Goal: Check status: Check status

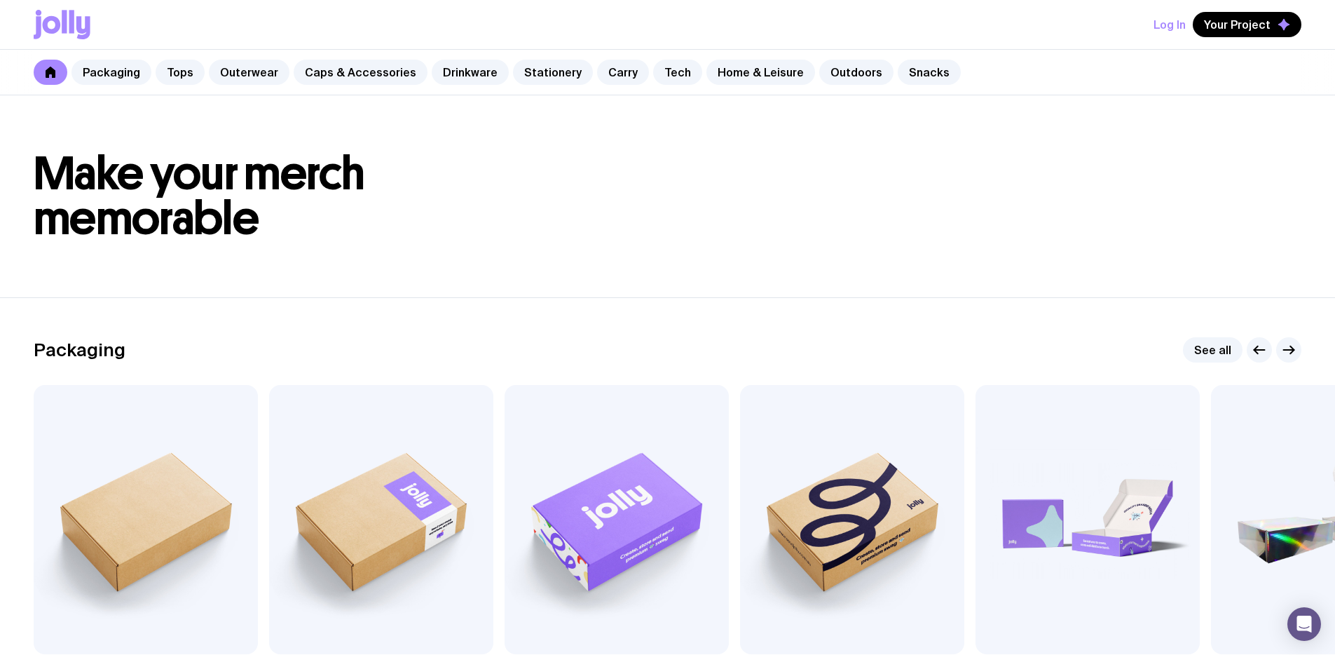
click at [1168, 22] on button "Log In" at bounding box center [1170, 24] width 32 height 25
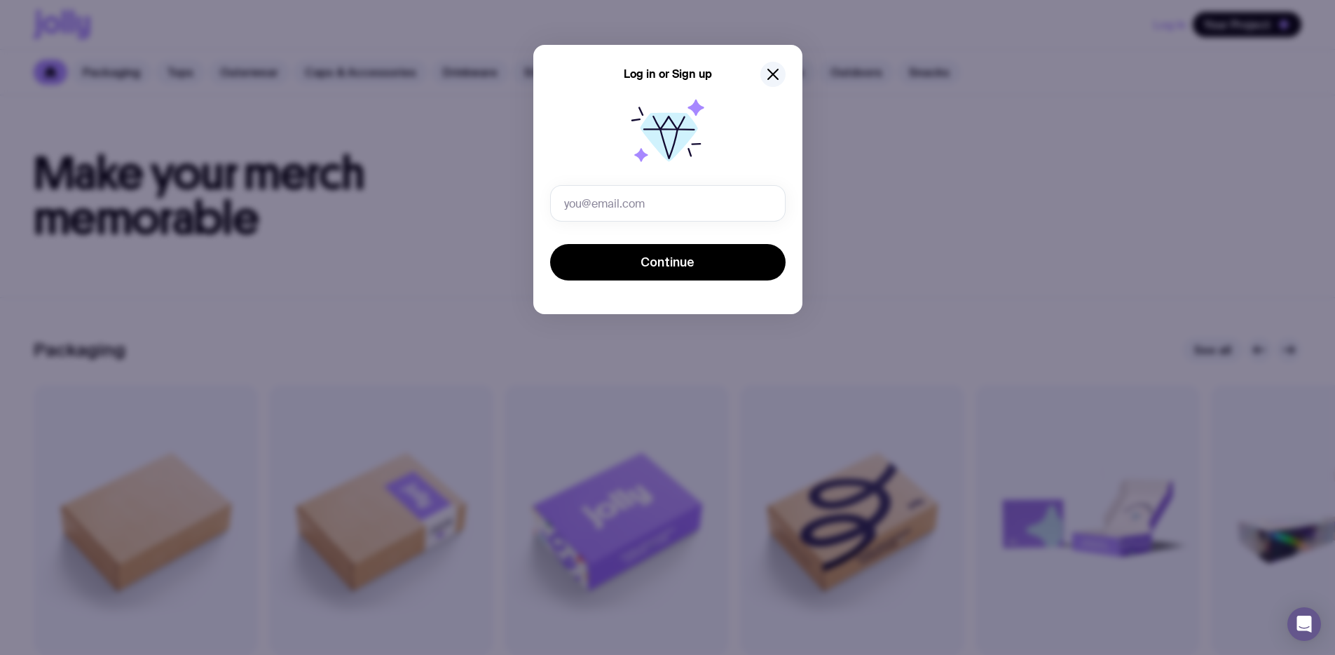
type input "[PERSON_NAME][EMAIL_ADDRESS][PERSON_NAME][DOMAIN_NAME]"
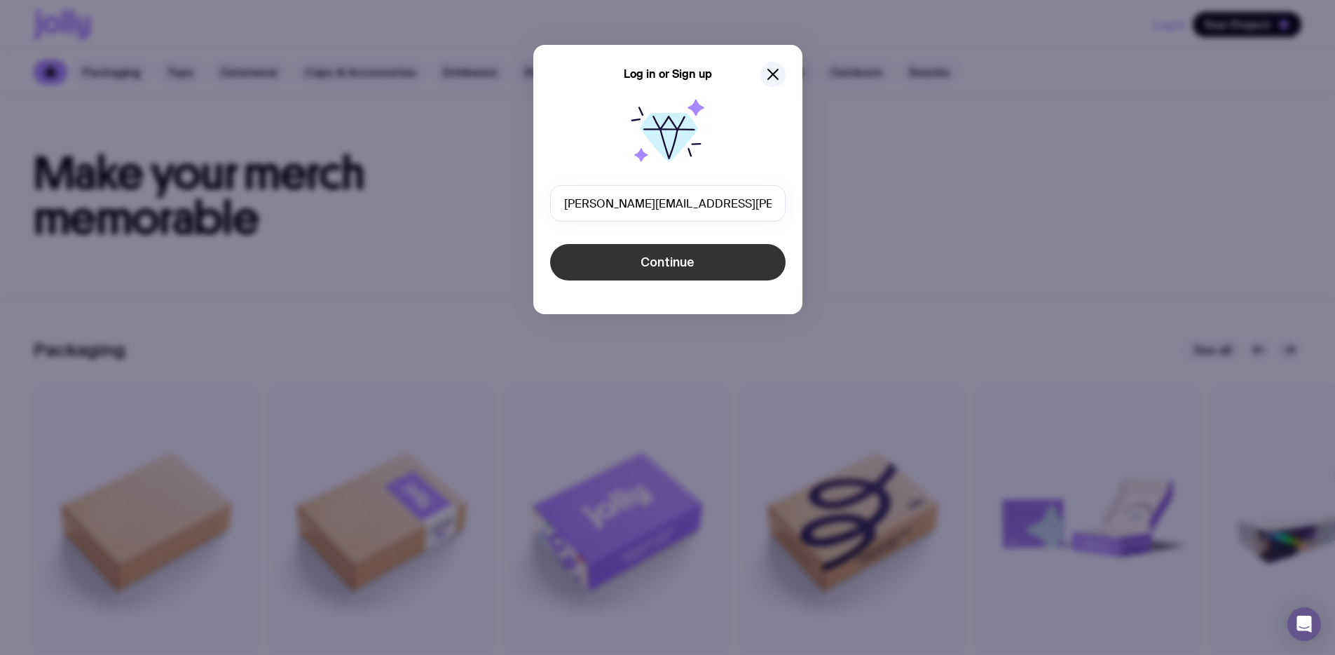
click at [668, 257] on span "Continue" at bounding box center [668, 262] width 54 height 17
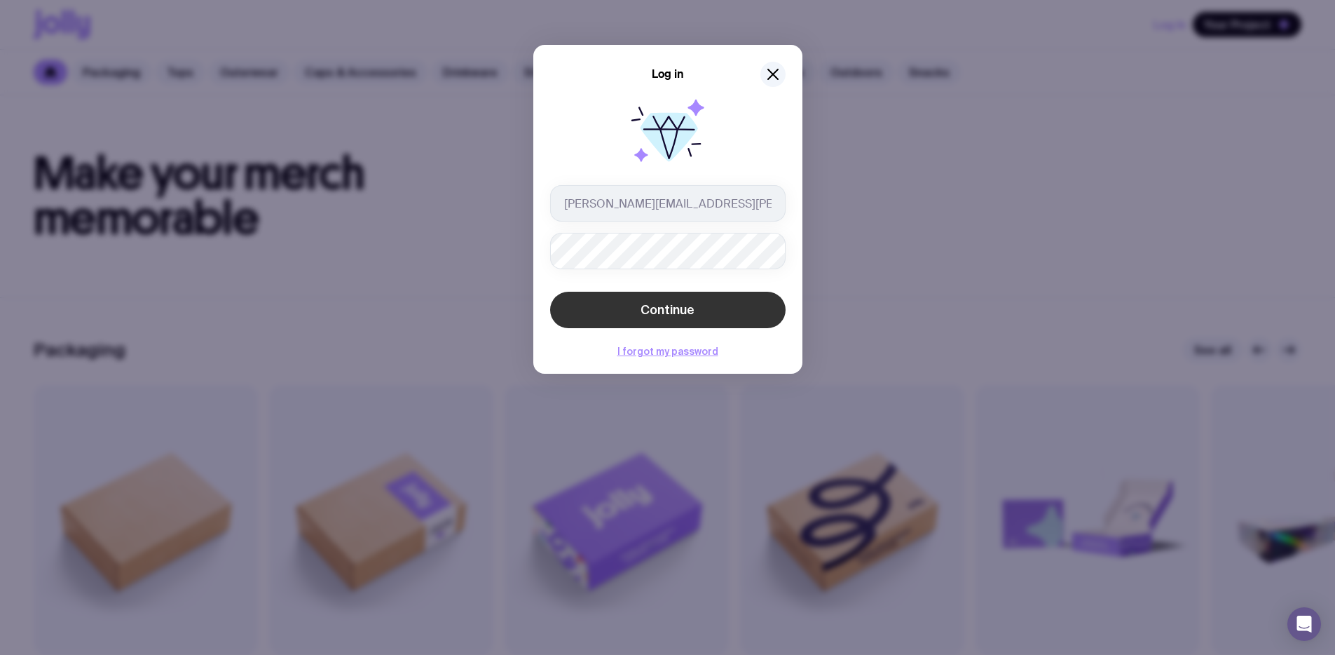
click at [583, 301] on button "Continue" at bounding box center [668, 310] width 236 height 36
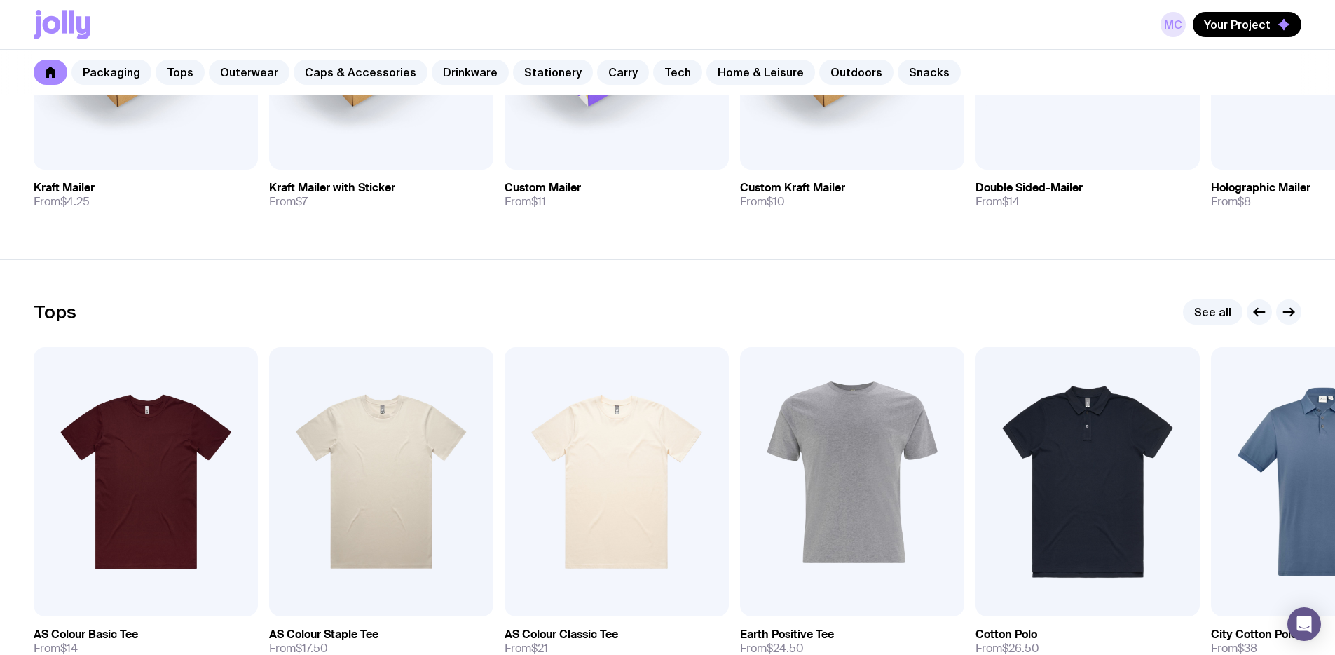
scroll to position [485, 0]
click at [1241, 27] on span "Your Project" at bounding box center [1237, 25] width 67 height 14
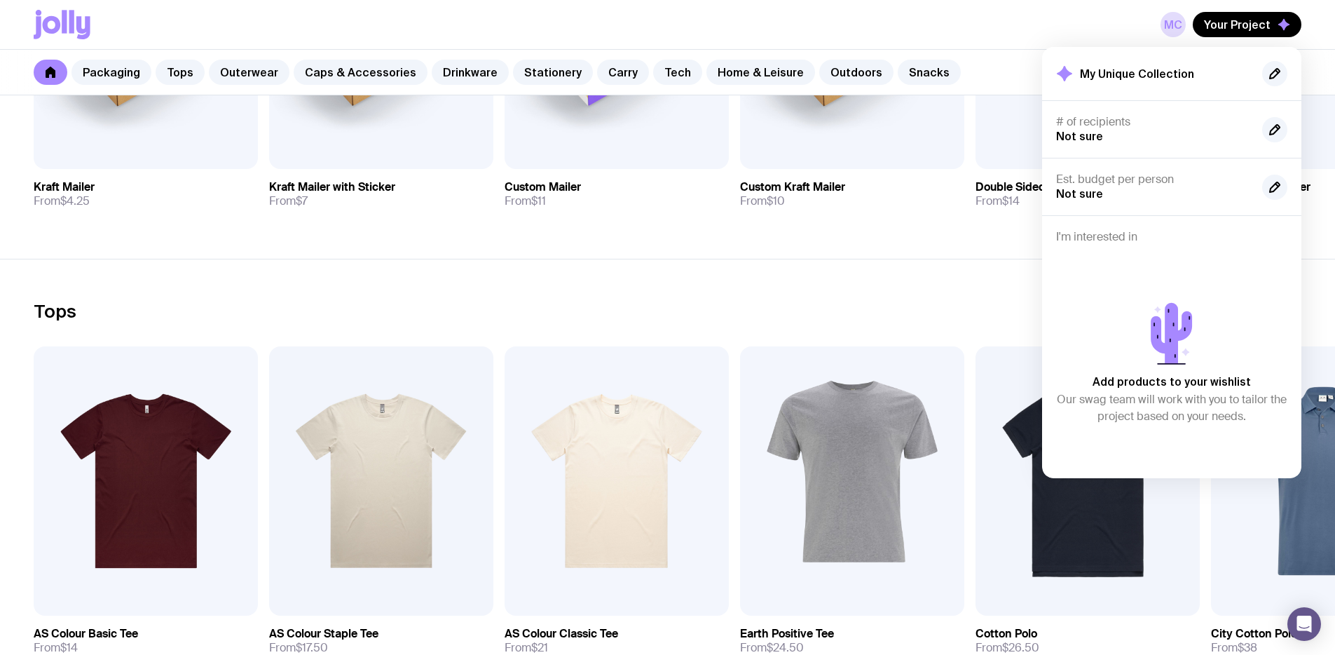
click at [1166, 74] on h2 "My Unique Collection" at bounding box center [1137, 74] width 114 height 14
click at [1186, 23] on link "MC" at bounding box center [1173, 24] width 25 height 25
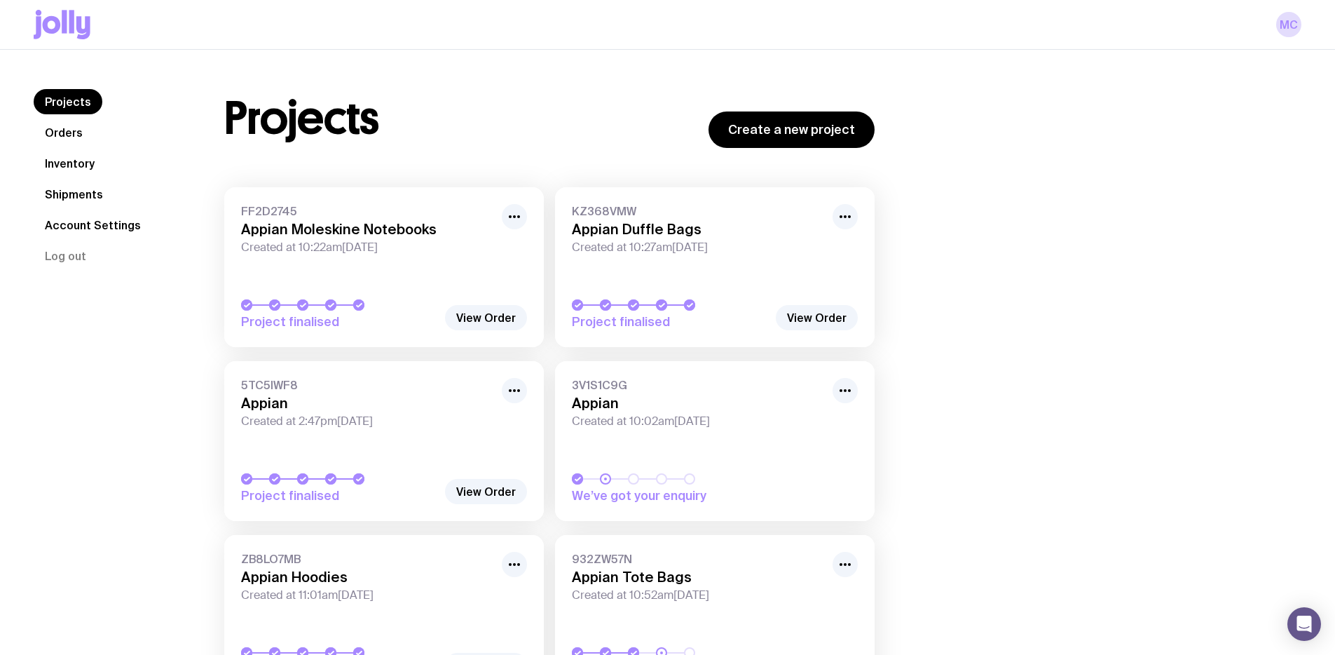
click at [406, 259] on link "FF2D2745 Appian Moleskine Notebooks Created at 10:22am[DATE] Project finalised" at bounding box center [384, 267] width 320 height 160
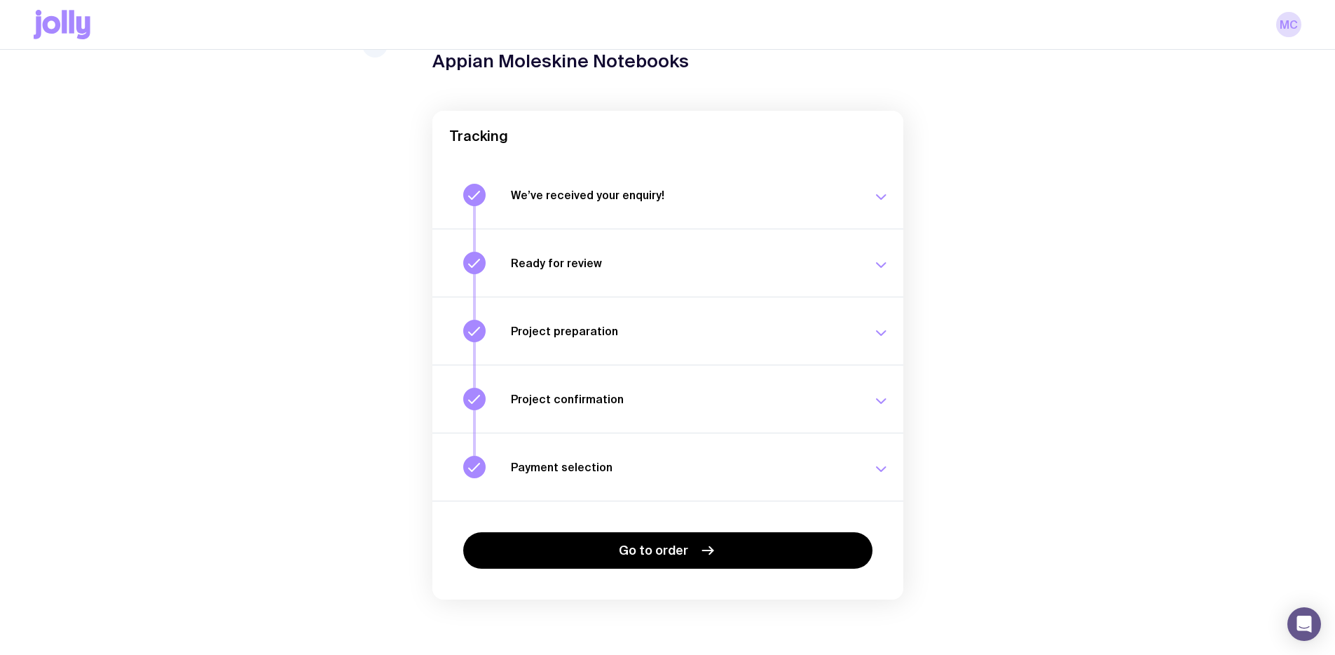
scroll to position [74, 0]
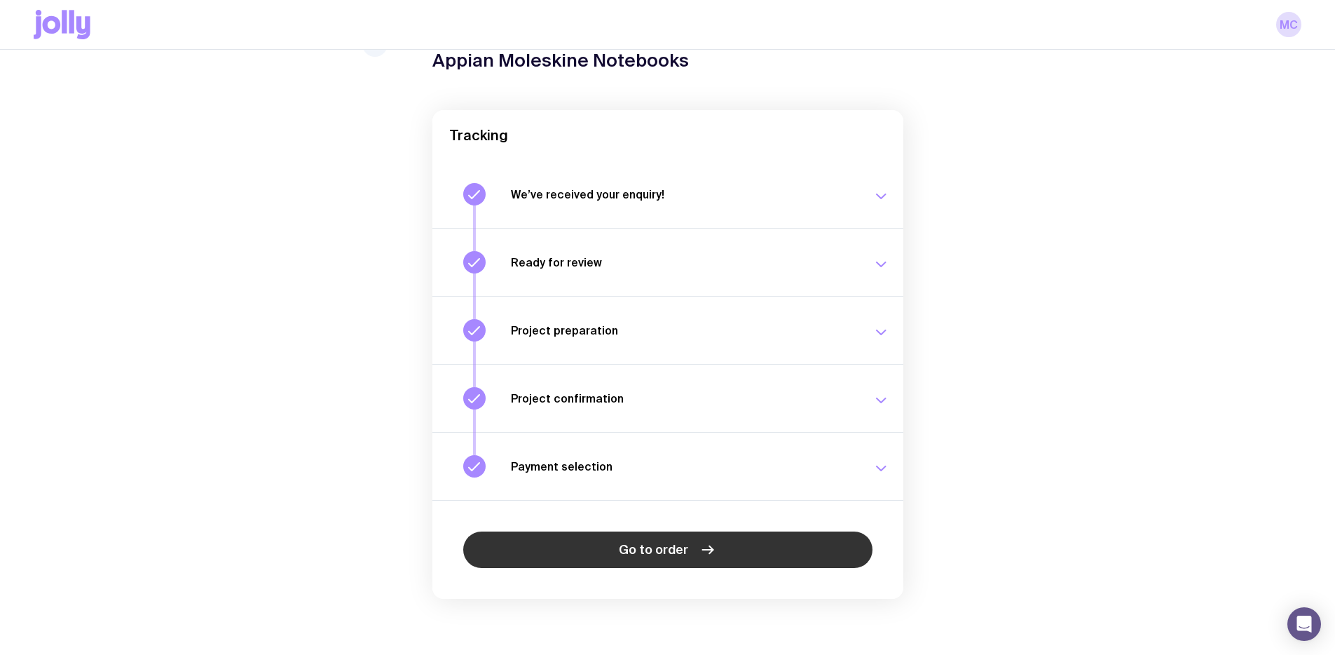
click at [621, 544] on link "Go to order" at bounding box center [667, 549] width 409 height 36
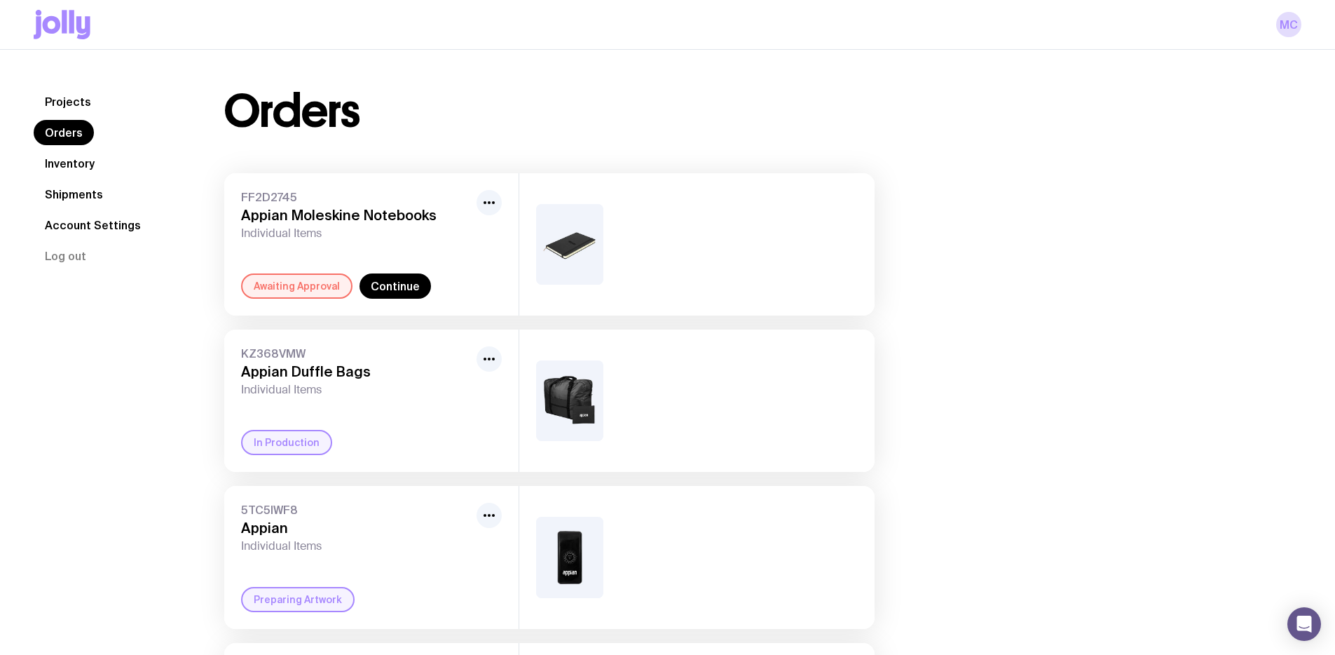
click at [346, 283] on div "Awaiting Approval" at bounding box center [296, 285] width 111 height 25
click at [299, 282] on div "Awaiting Approval" at bounding box center [296, 285] width 111 height 25
click at [384, 285] on link "Continue" at bounding box center [395, 285] width 71 height 25
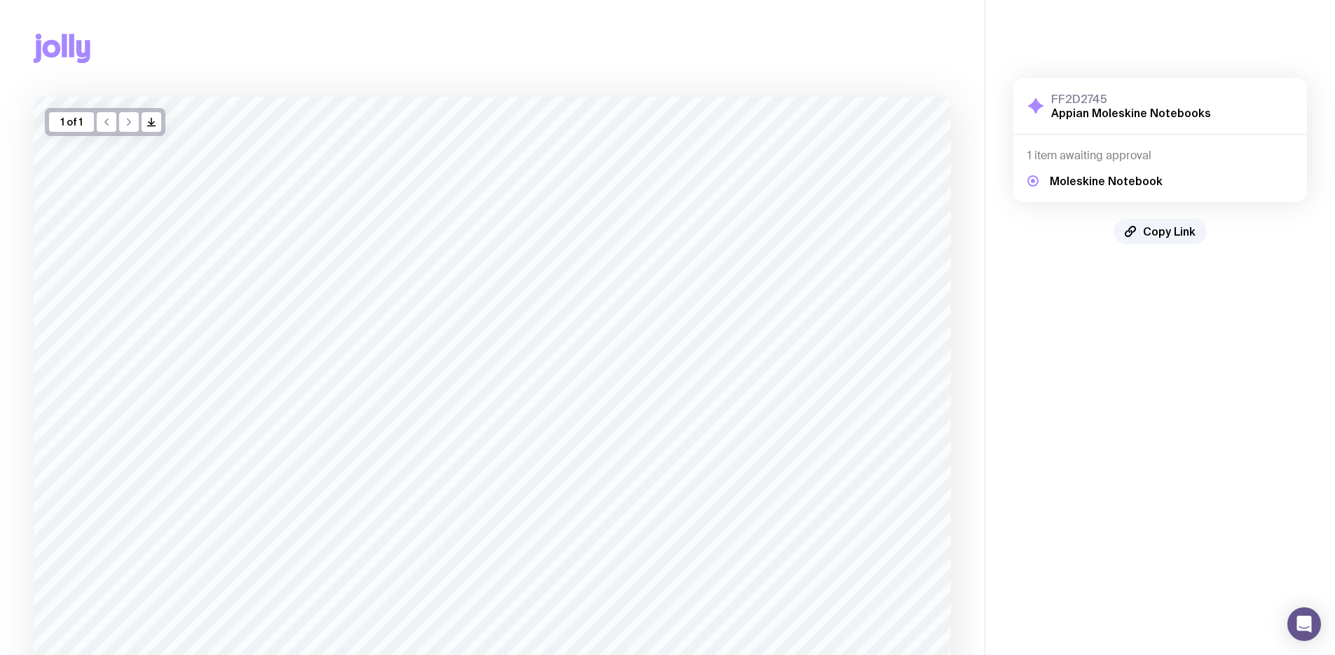
scroll to position [196, 0]
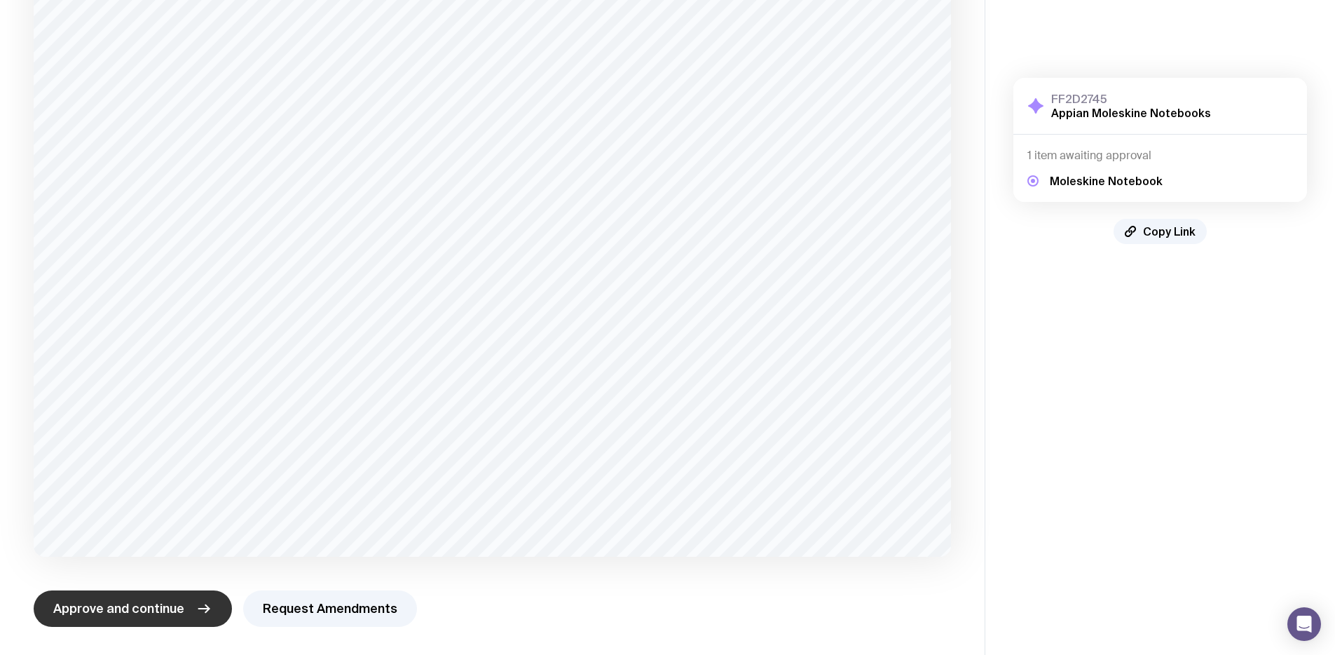
click at [123, 608] on span "Approve and continue" at bounding box center [118, 608] width 131 height 17
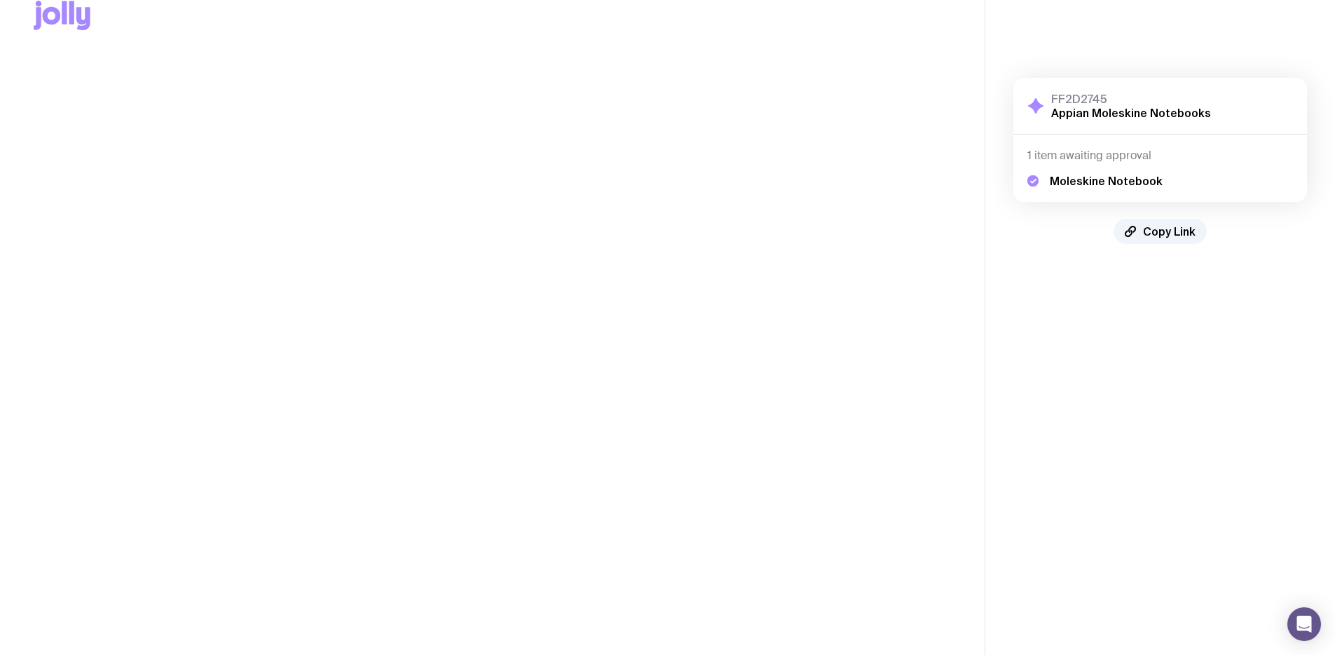
scroll to position [0, 0]
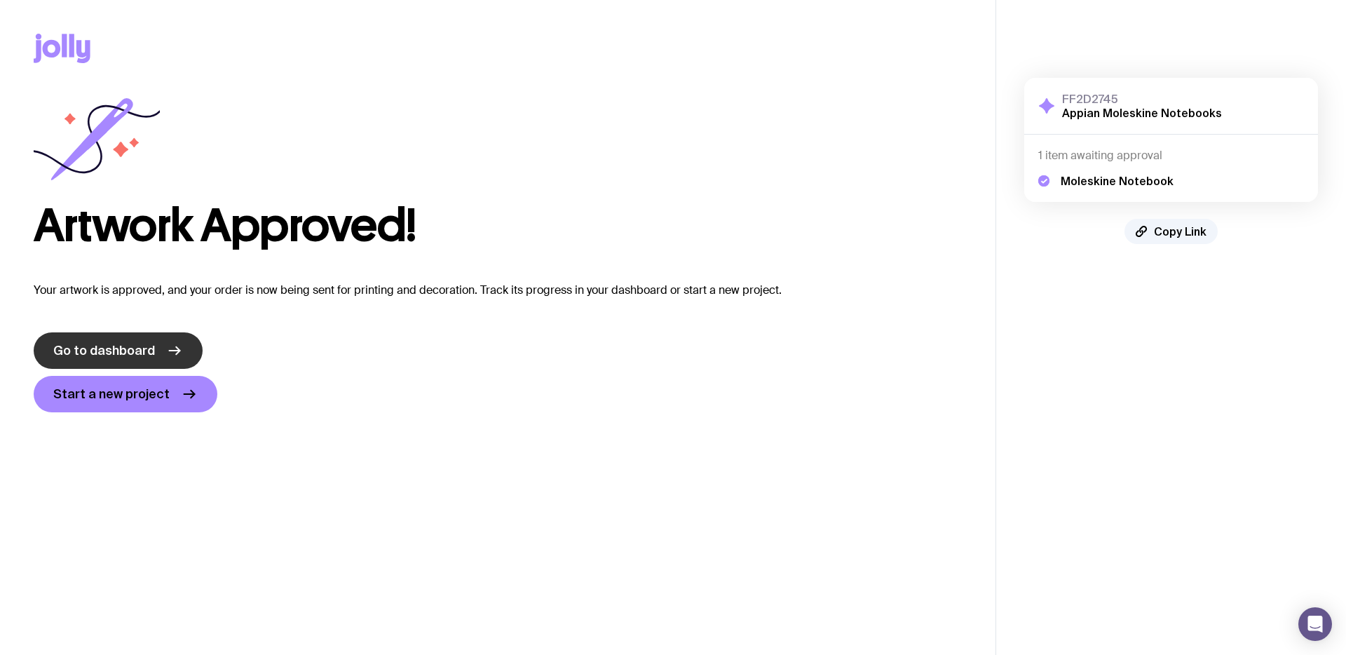
click at [141, 350] on span "Go to dashboard" at bounding box center [104, 350] width 102 height 17
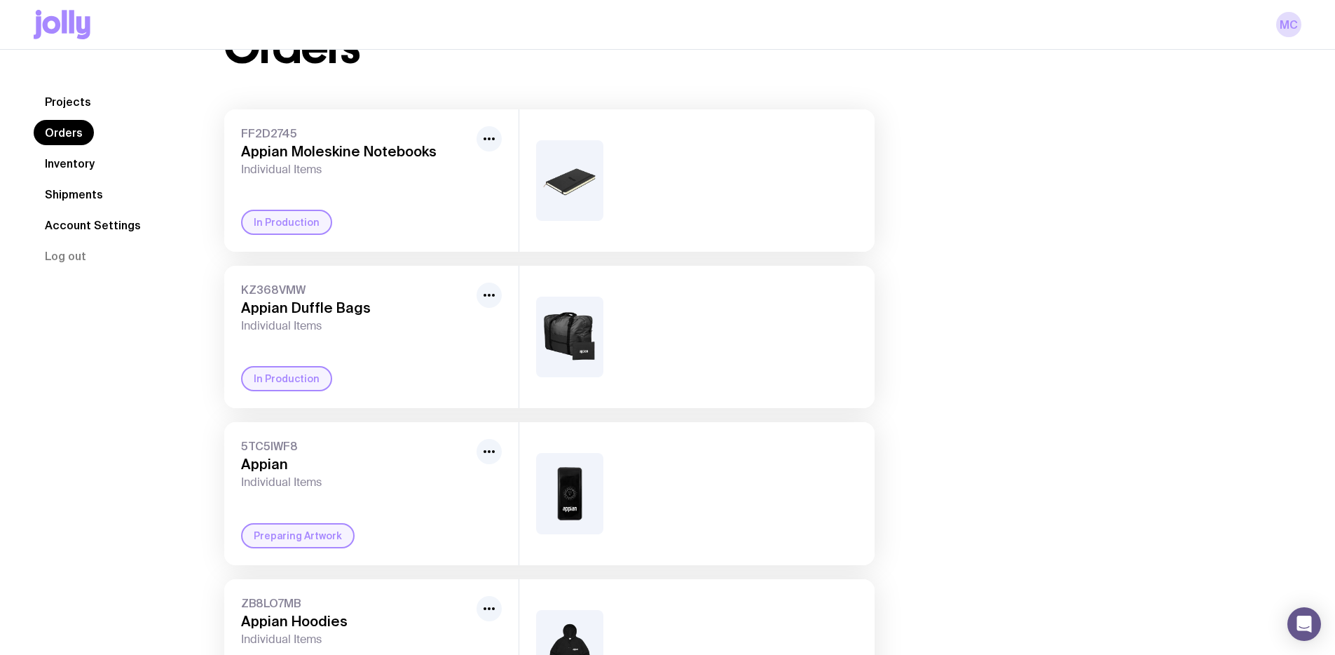
scroll to position [127, 0]
